Goal: Book appointment/travel/reservation

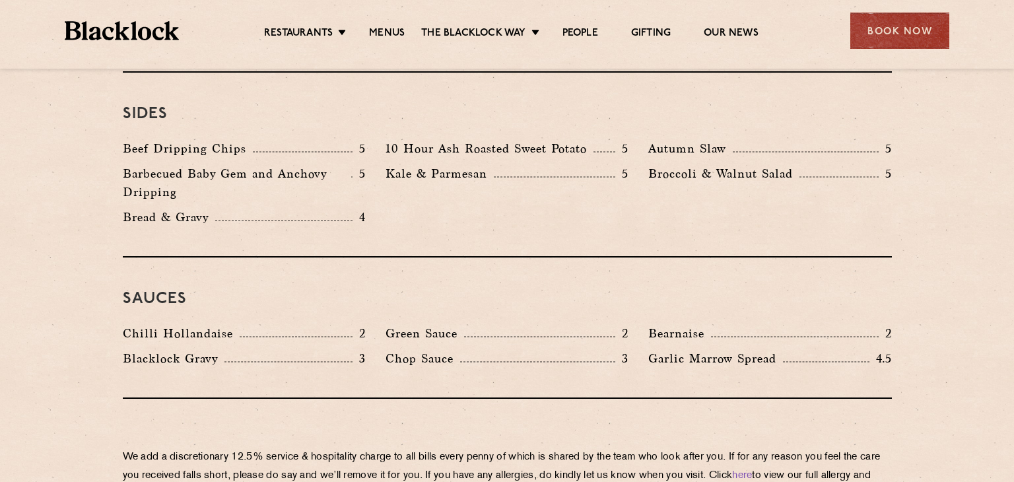
scroll to position [1981, 0]
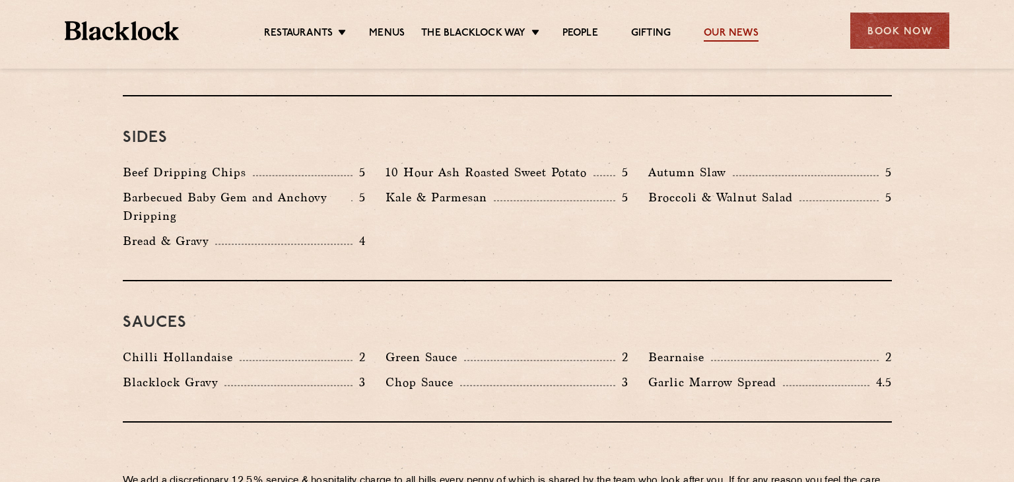
click at [733, 40] on link "Our News" at bounding box center [731, 34] width 55 height 15
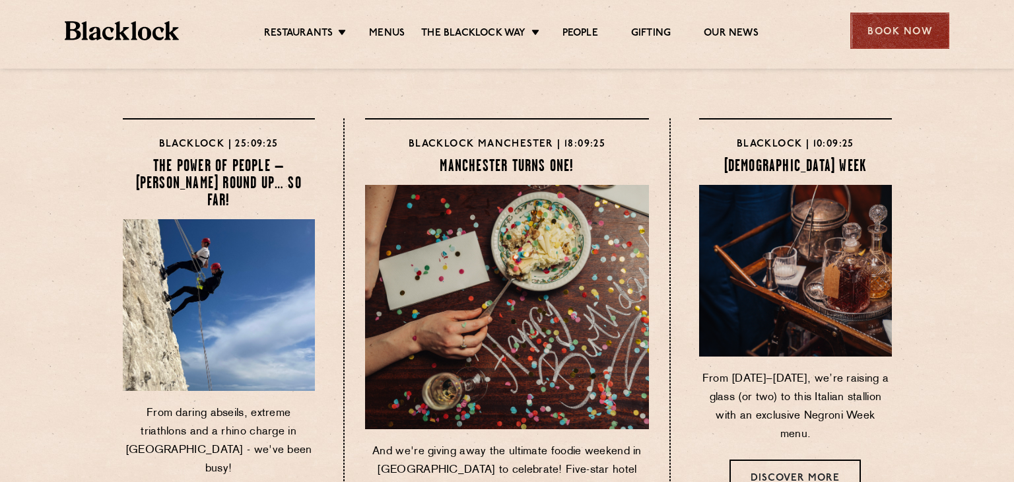
click at [907, 32] on div "Book Now" at bounding box center [899, 31] width 99 height 36
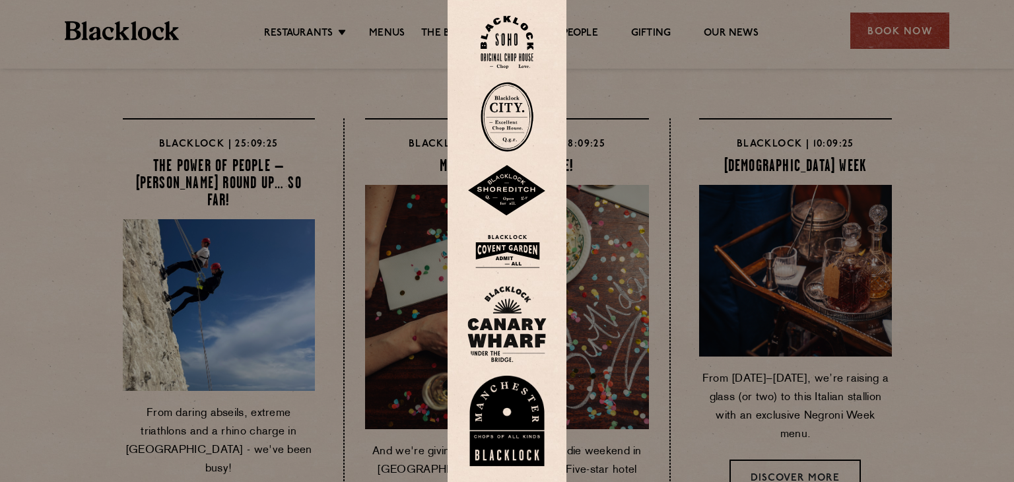
click at [507, 407] on img at bounding box center [506, 421] width 79 height 91
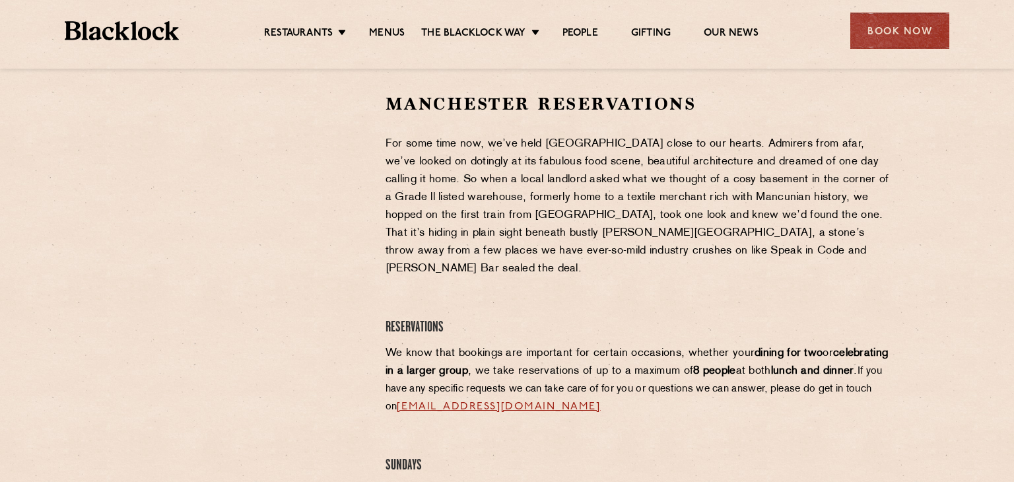
scroll to position [396, 0]
